Goal: Navigation & Orientation: Understand site structure

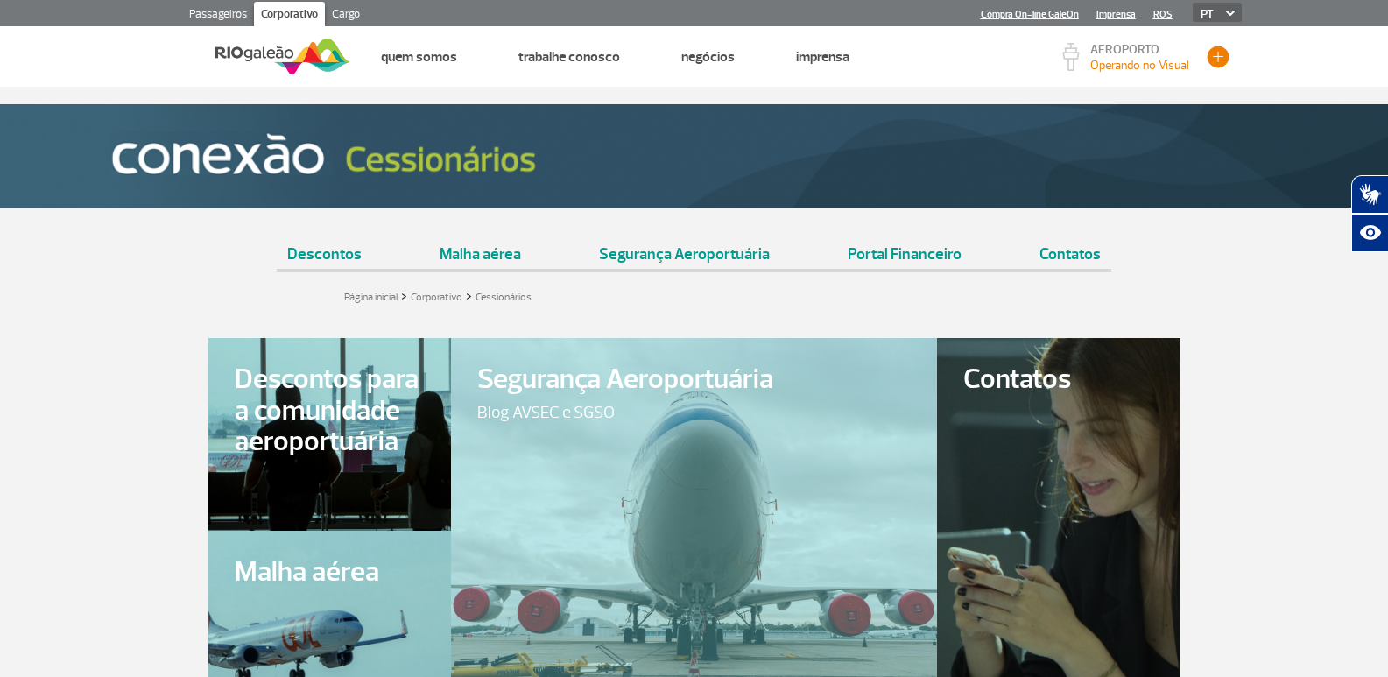
click at [1211, 54] on button "button" at bounding box center [1218, 57] width 26 height 26
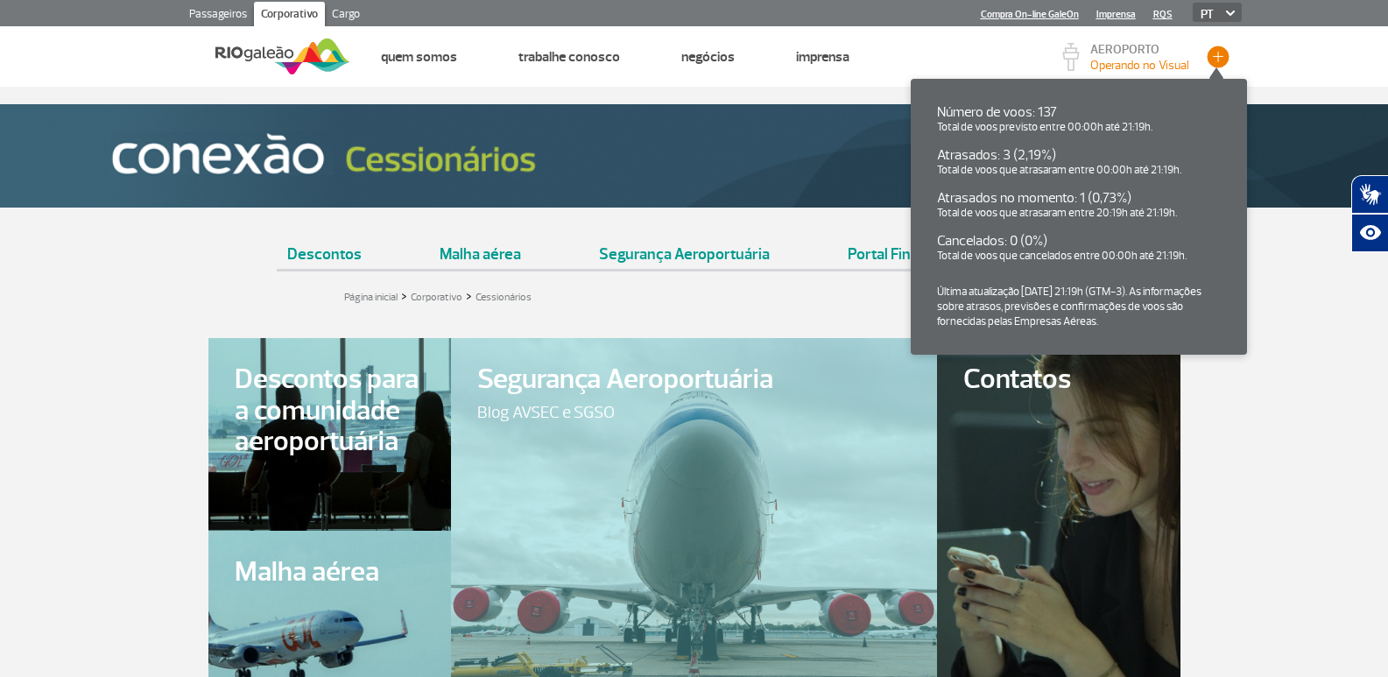
click at [1212, 54] on button "button" at bounding box center [1218, 57] width 26 height 26
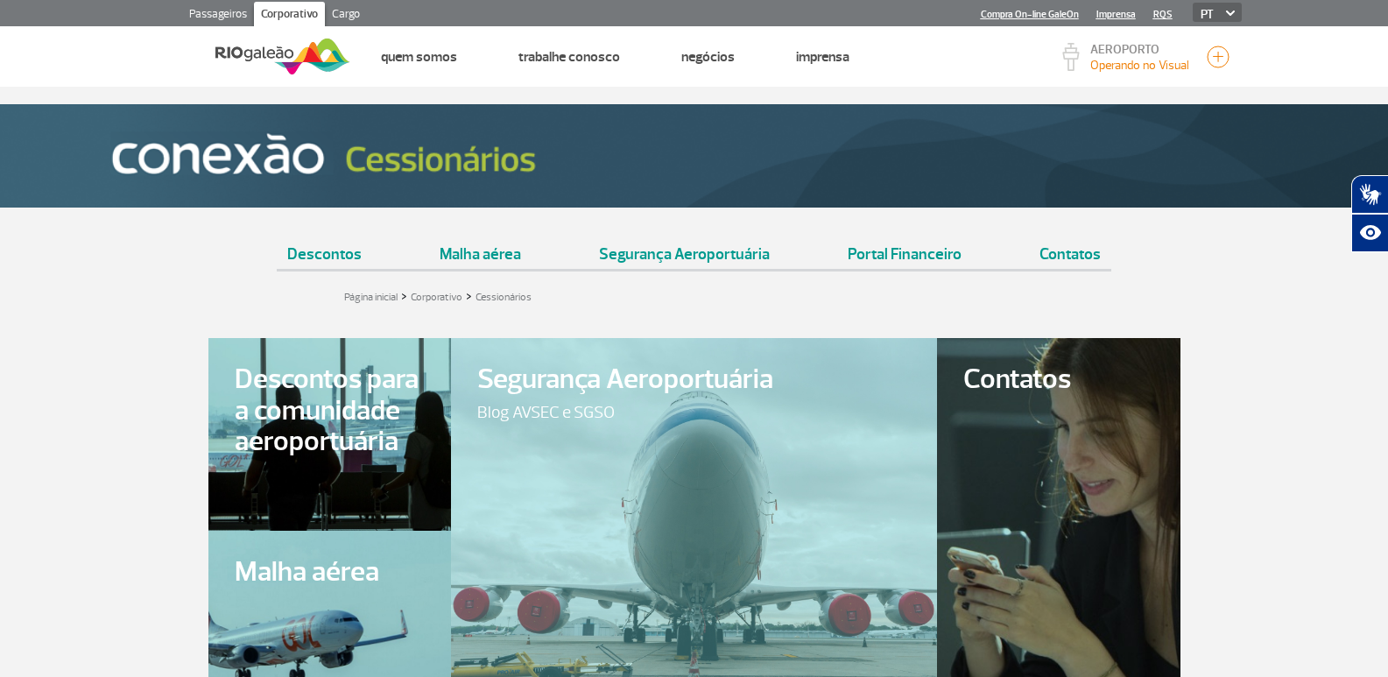
click at [333, 11] on link "Cargo" at bounding box center [346, 16] width 42 height 28
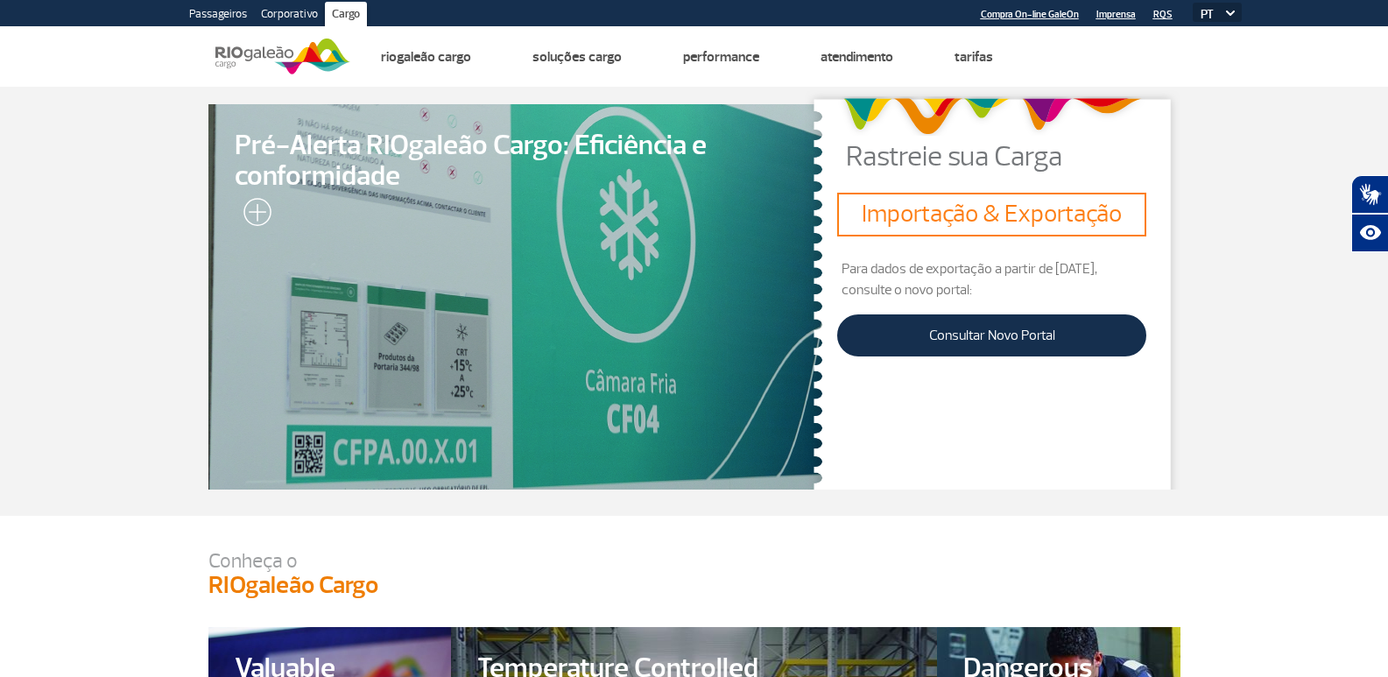
click at [31, 126] on section "Pré-Alerta RIOgaleão Cargo: Eficiência e conformidade Rastreie sua Carga Import…" at bounding box center [694, 301] width 1388 height 429
click at [199, 9] on link "Passageiros" at bounding box center [218, 16] width 72 height 28
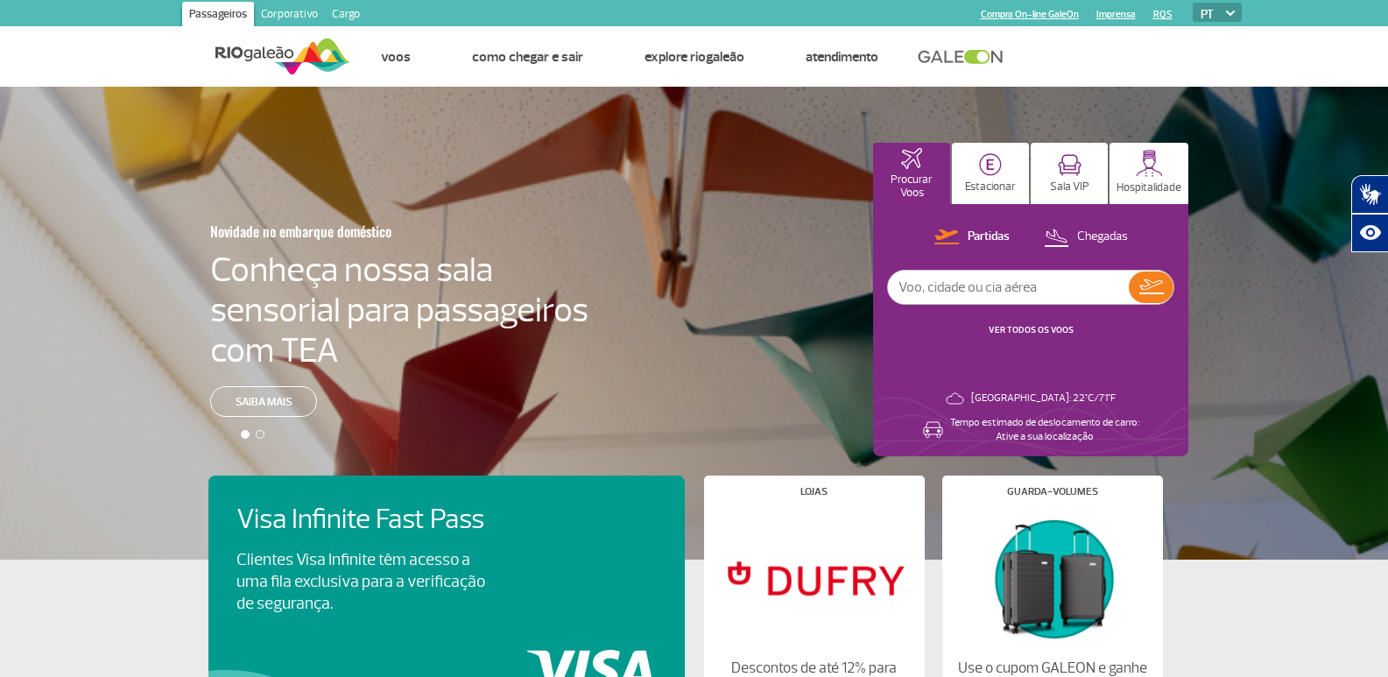
click at [294, 23] on link "Corporativo" at bounding box center [289, 16] width 71 height 28
